Goal: Find specific page/section: Find specific page/section

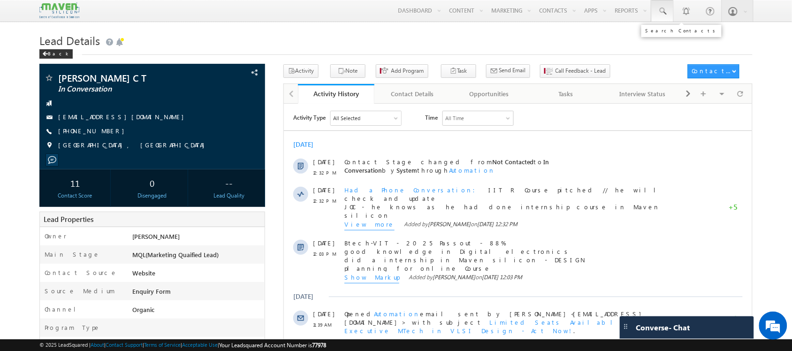
click at [667, 10] on link at bounding box center [662, 11] width 23 height 22
paste input "[PHONE_NUMBER]"
click at [673, 35] on input "[PHONE_NUMBER]" at bounding box center [719, 36] width 127 height 11
click at [681, 38] on input "821739 9586" at bounding box center [719, 36] width 127 height 11
click at [683, 39] on input "8217399586" at bounding box center [719, 36] width 127 height 11
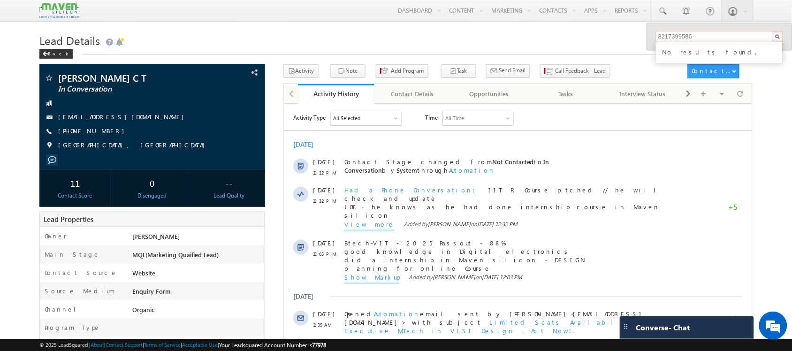
click at [683, 39] on input "8217399586" at bounding box center [719, 36] width 127 height 11
type input "8217399586"
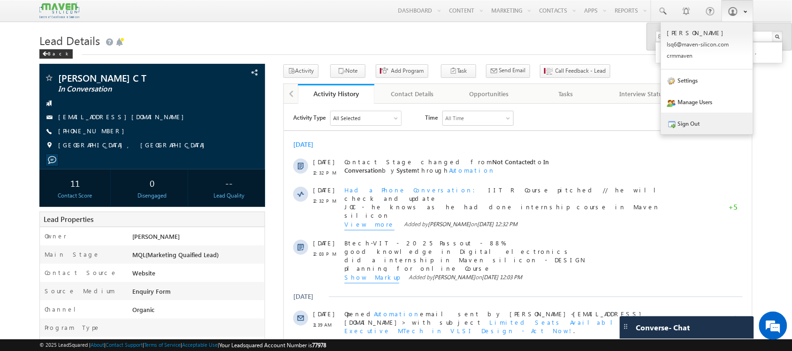
click at [681, 134] on link "Sign Out" at bounding box center [707, 124] width 92 height 22
